Goal: Transaction & Acquisition: Purchase product/service

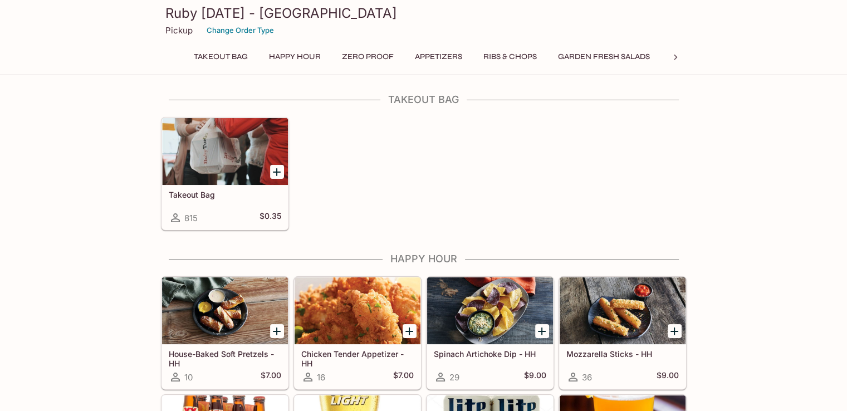
drag, startPoint x: 276, startPoint y: 171, endPoint x: 285, endPoint y: 173, distance: 9.1
click at [276, 171] on icon "Add Takeout Bag" at bounding box center [277, 172] width 8 height 8
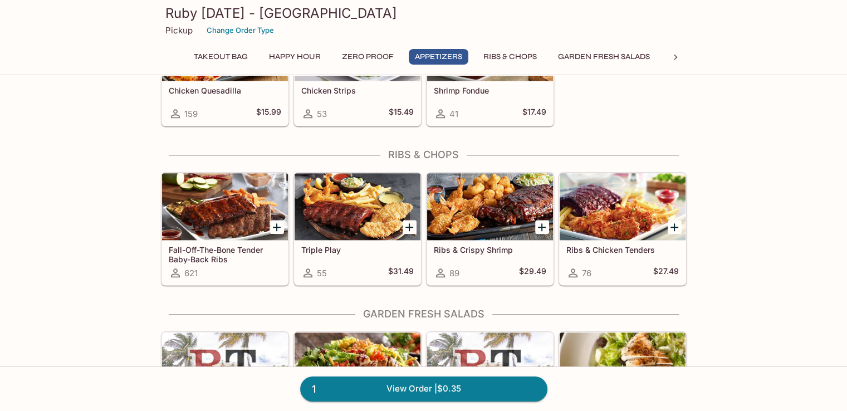
scroll to position [1226, 0]
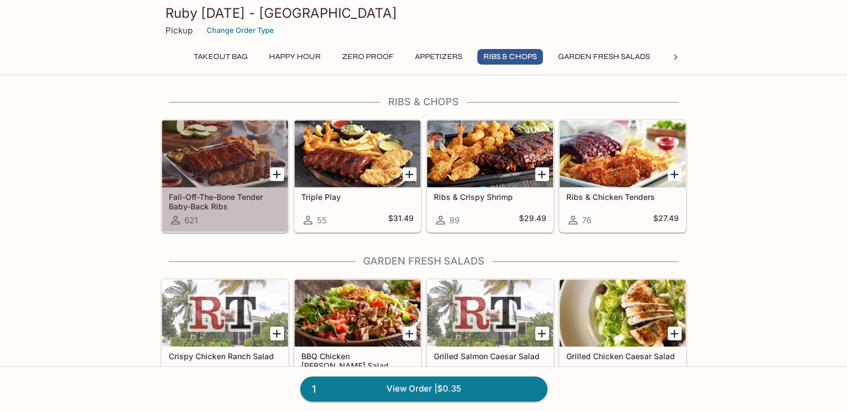
click at [217, 139] on div at bounding box center [225, 153] width 126 height 67
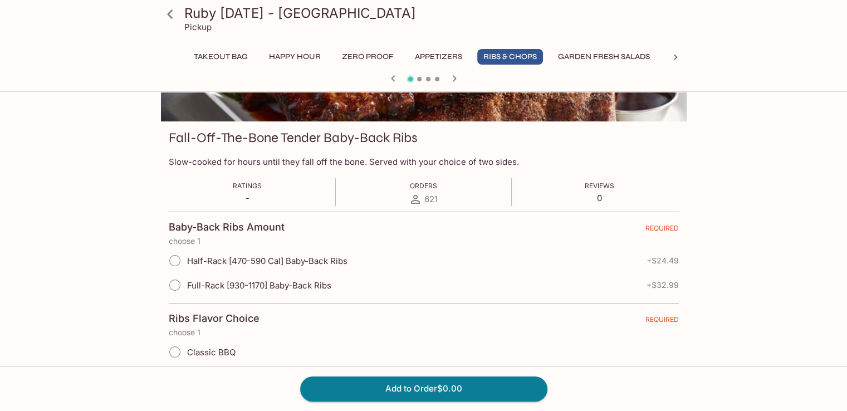
scroll to position [167, 0]
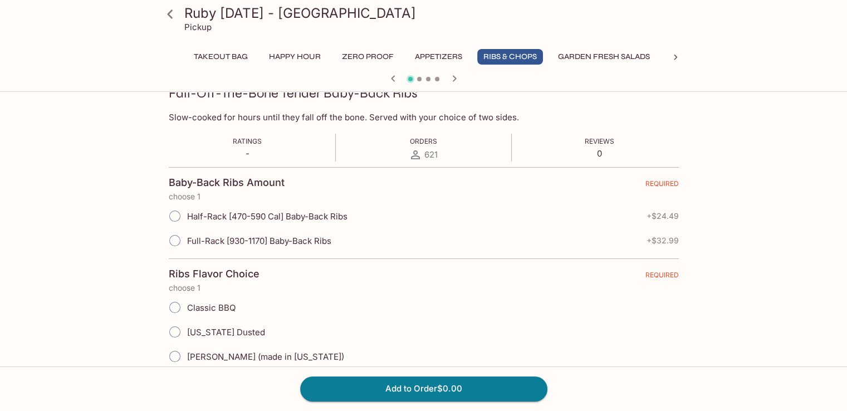
click at [173, 215] on input "Half-Rack [470-590 Cal] Baby-Back Ribs" at bounding box center [174, 215] width 23 height 23
radio input "true"
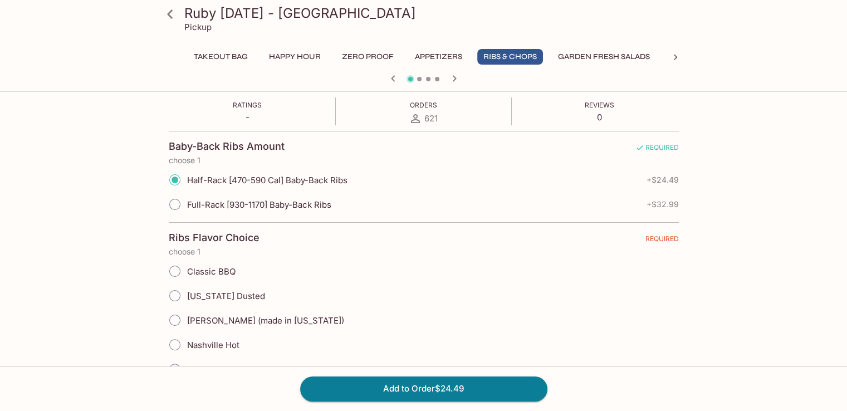
scroll to position [223, 0]
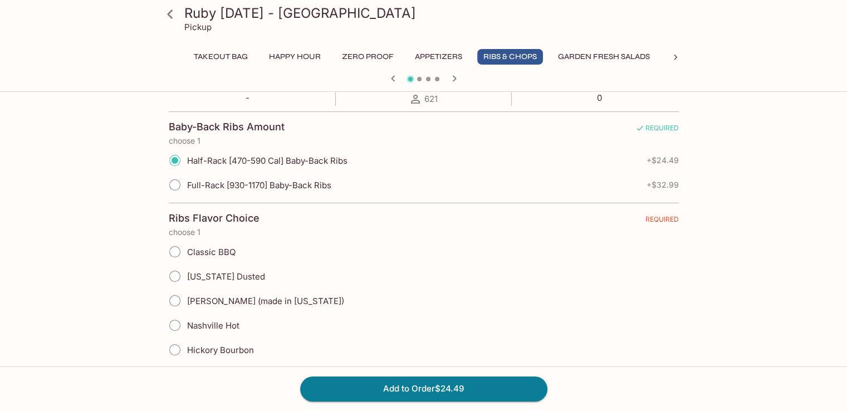
click at [175, 252] on input "Classic BBQ" at bounding box center [174, 251] width 23 height 23
radio input "true"
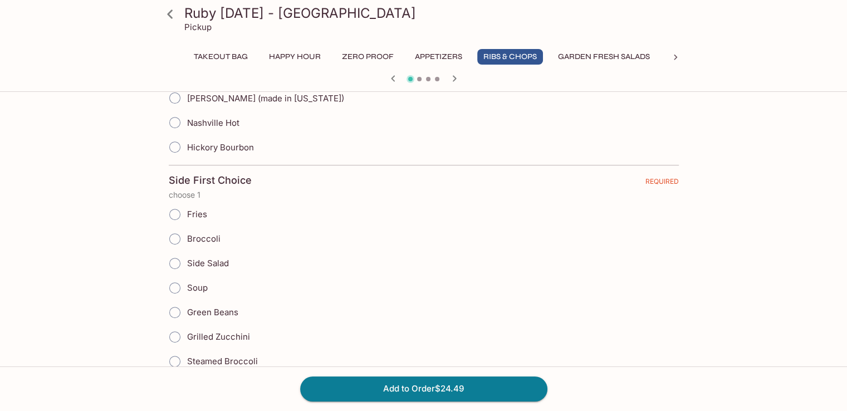
scroll to position [446, 0]
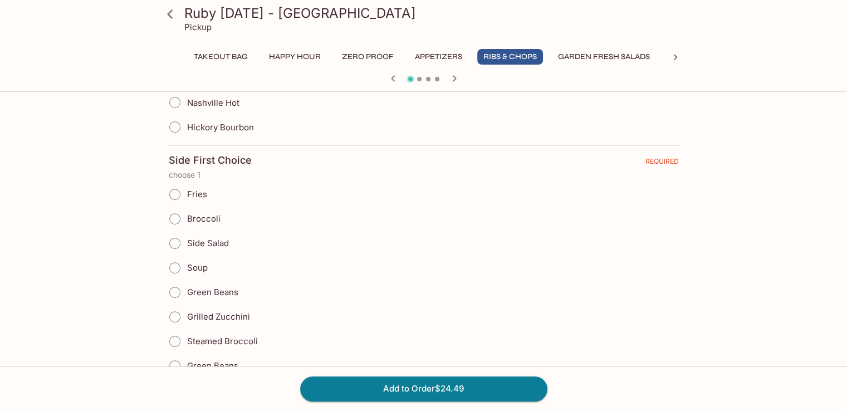
click at [175, 313] on input "Grilled Zucchini" at bounding box center [174, 316] width 23 height 23
radio input "true"
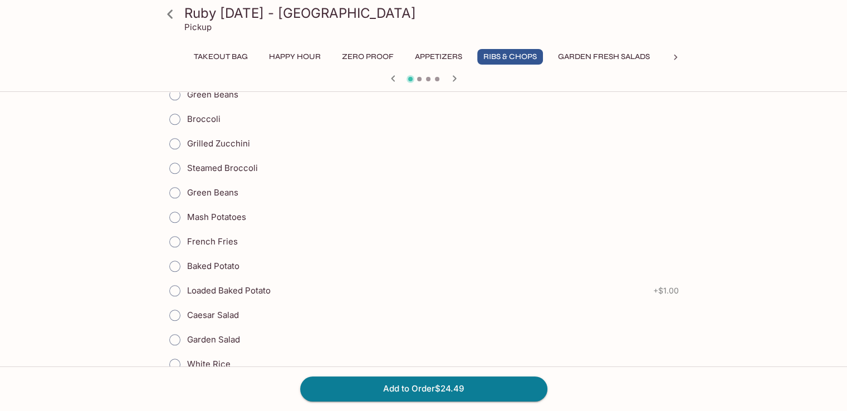
scroll to position [1226, 0]
click at [174, 257] on input "Baked Potato" at bounding box center [174, 265] width 23 height 23
radio input "true"
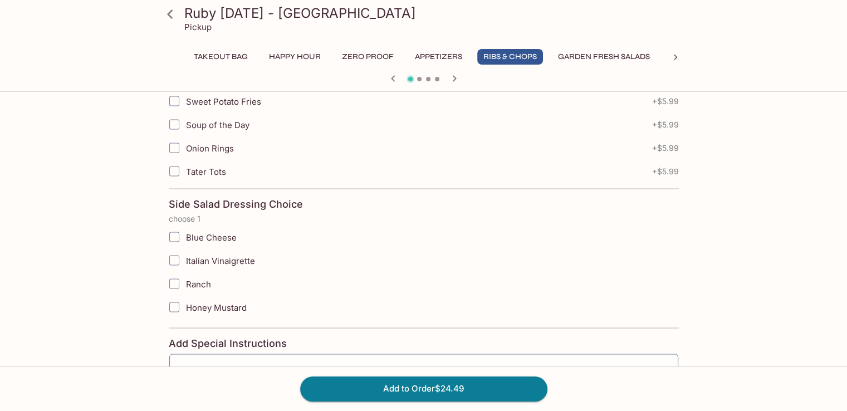
scroll to position [2152, 0]
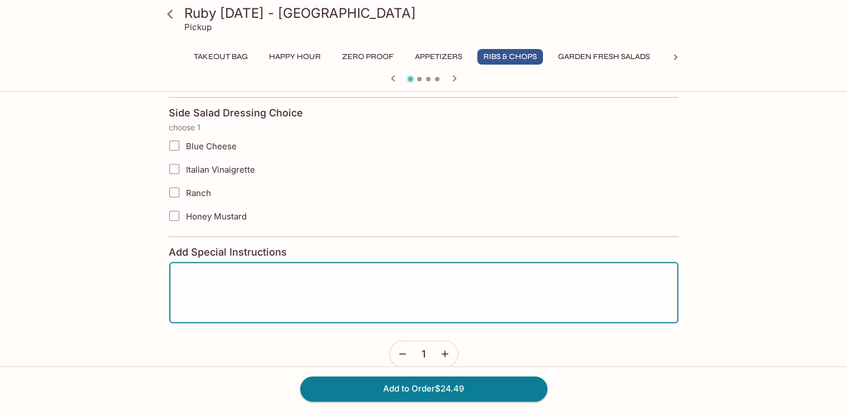
click at [256, 281] on textarea at bounding box center [424, 293] width 494 height 42
type textarea "Extra BBQ sauce please"
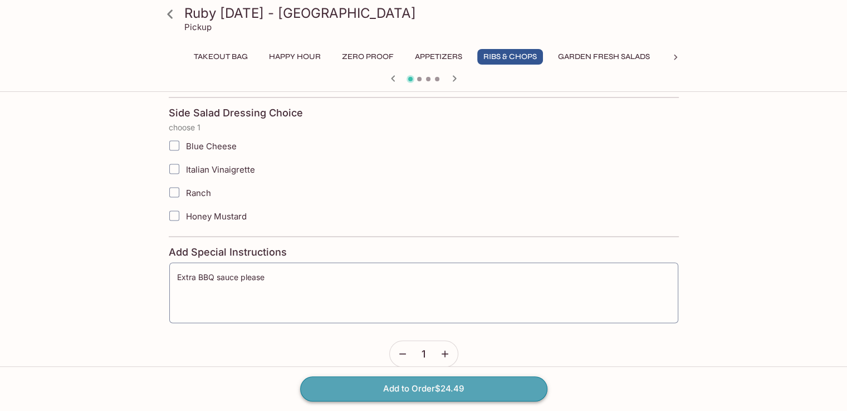
click at [432, 388] on button "Add to Order $24.49" at bounding box center [423, 389] width 247 height 25
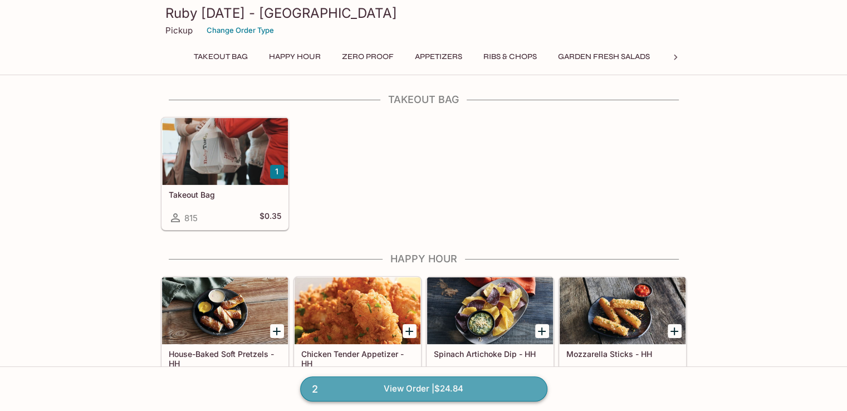
click at [448, 388] on link "2 View Order | $24.84" at bounding box center [423, 389] width 247 height 25
click at [333, 384] on link "2 View Order | $24.84" at bounding box center [423, 389] width 247 height 25
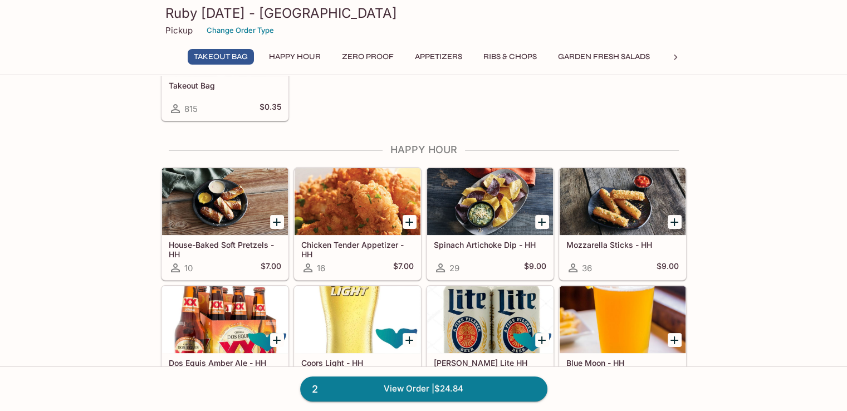
scroll to position [111, 0]
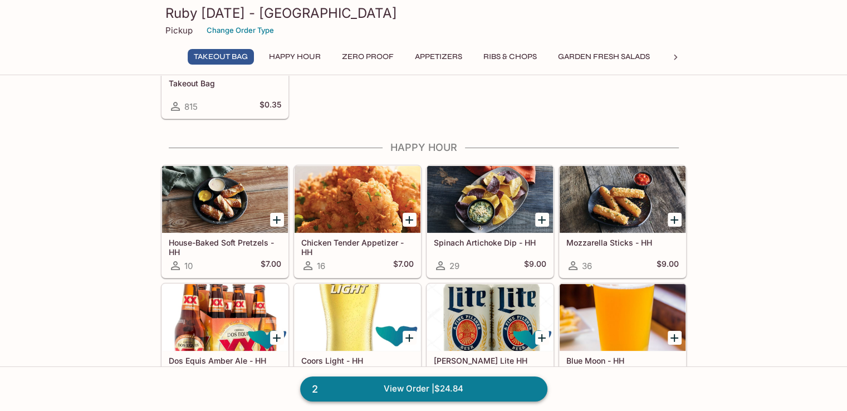
click at [423, 385] on link "2 View Order | $24.84" at bounding box center [423, 389] width 247 height 25
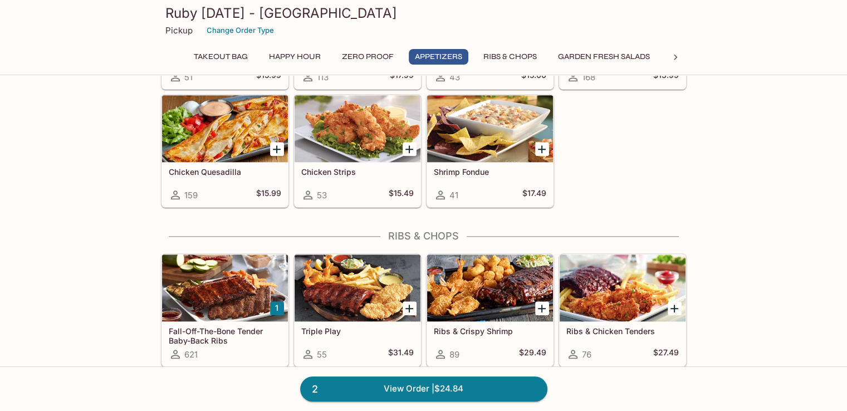
scroll to position [1170, 0]
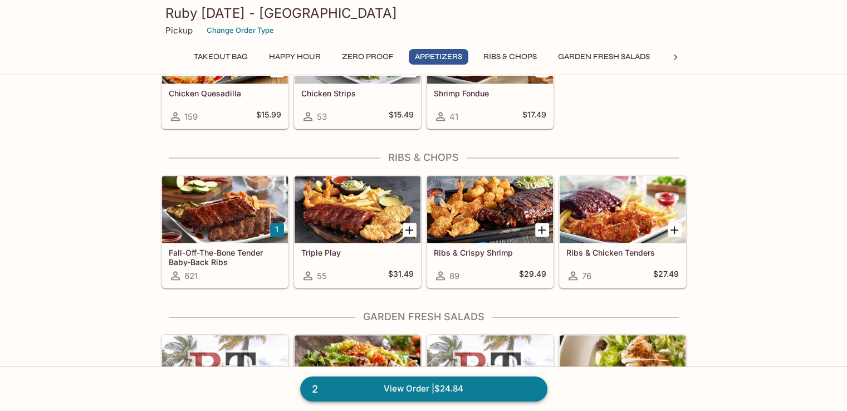
click at [403, 388] on link "2 View Order | $24.84" at bounding box center [423, 389] width 247 height 25
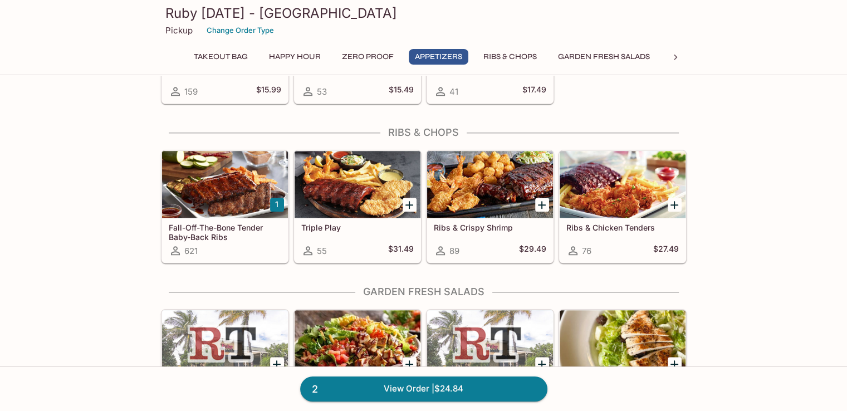
scroll to position [1200, 0]
